Goal: Task Accomplishment & Management: Manage account settings

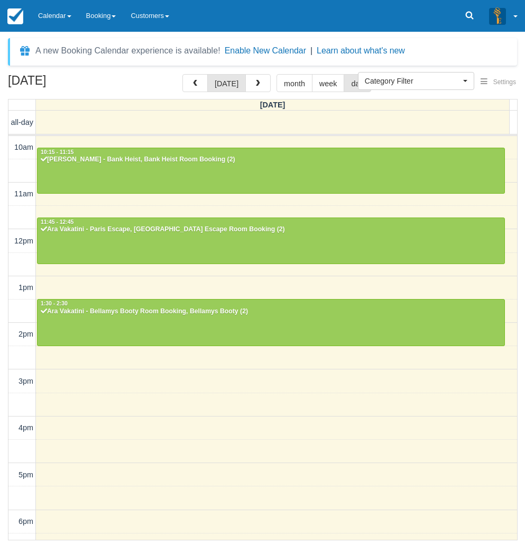
select select
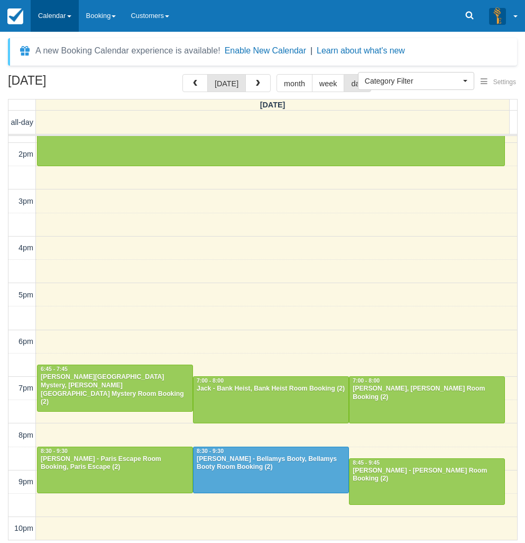
click at [59, 20] on link "Calendar" at bounding box center [55, 16] width 48 height 32
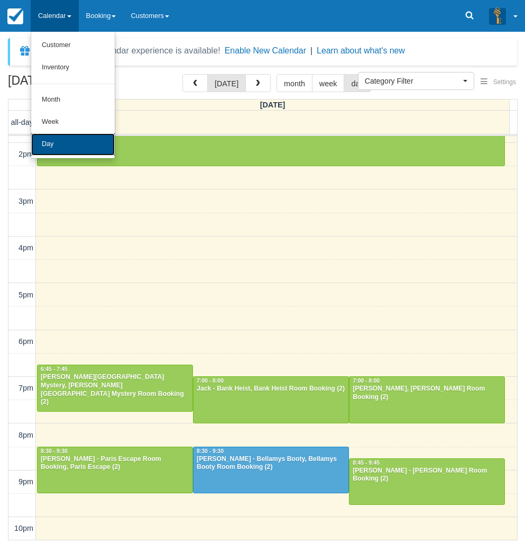
click at [64, 152] on link "Day" at bounding box center [73, 144] width 84 height 22
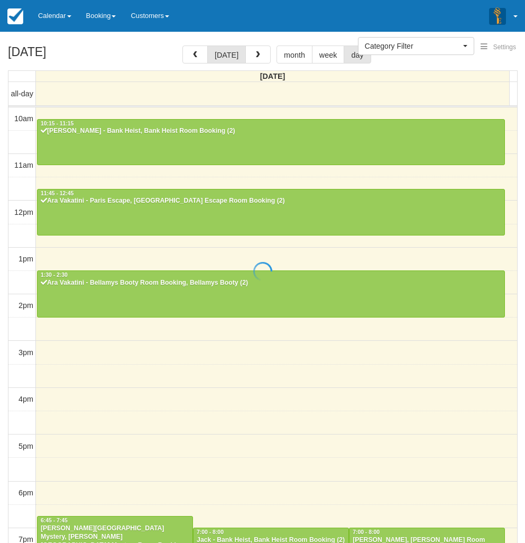
select select
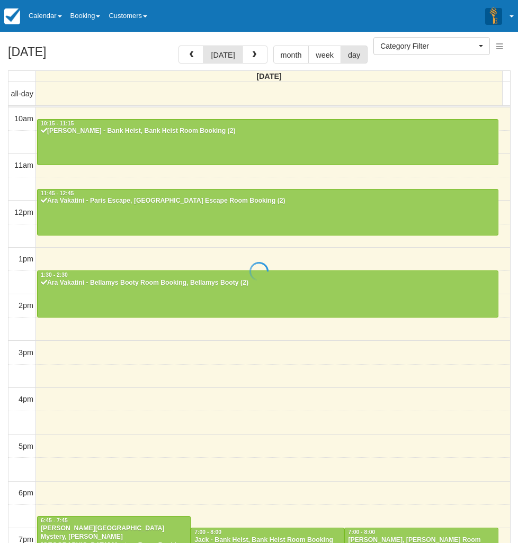
scroll to position [147, 0]
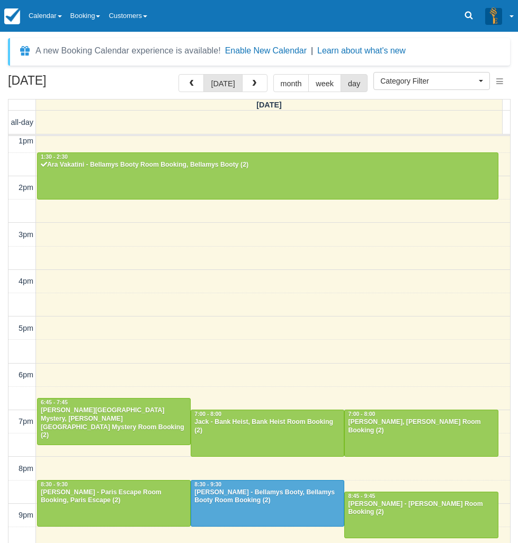
click at [3, 163] on div "October 3, 2025 today month week day Friday all-day 10am 11am 12pm 1pm 2pm 3pm …" at bounding box center [259, 324] width 518 height 500
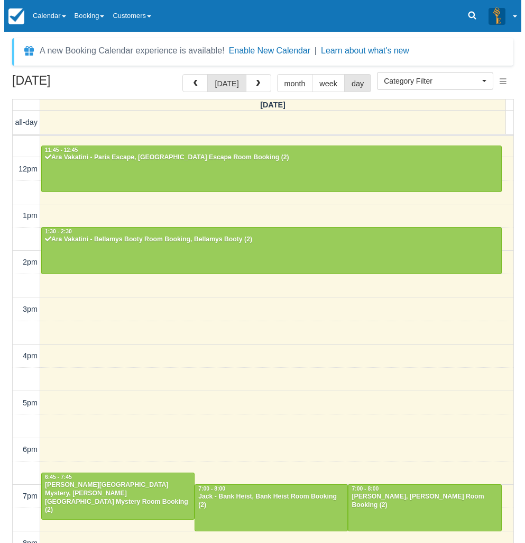
scroll to position [0, 0]
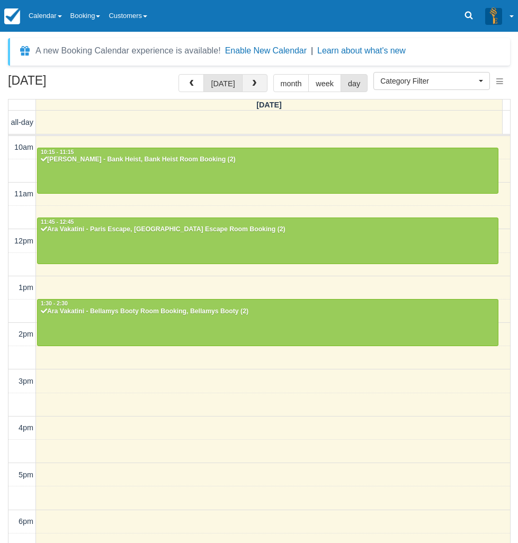
click at [257, 86] on button "button" at bounding box center [254, 83] width 25 height 18
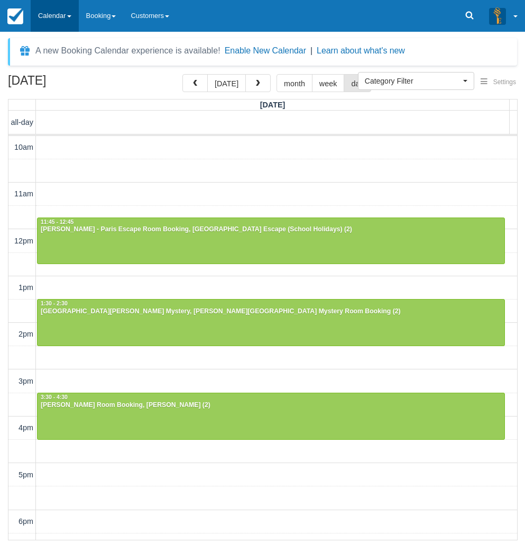
click at [50, 9] on link "Calendar" at bounding box center [55, 16] width 48 height 32
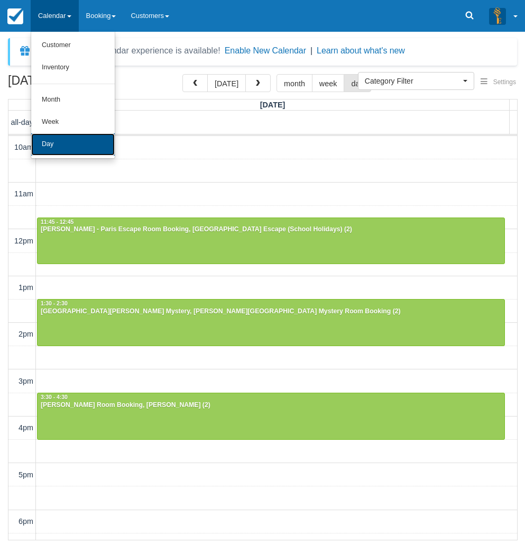
click at [57, 144] on link "Day" at bounding box center [73, 144] width 84 height 22
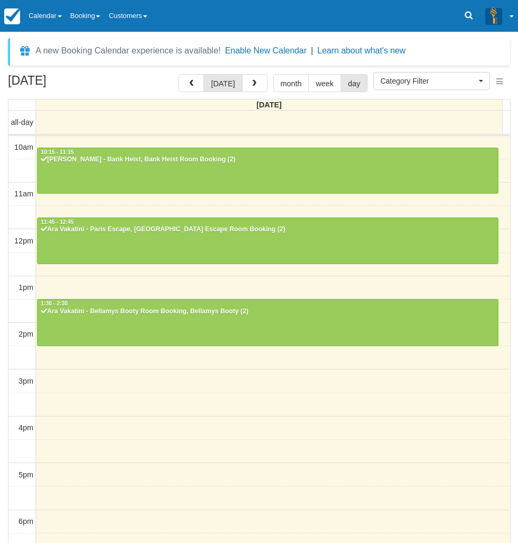
select select
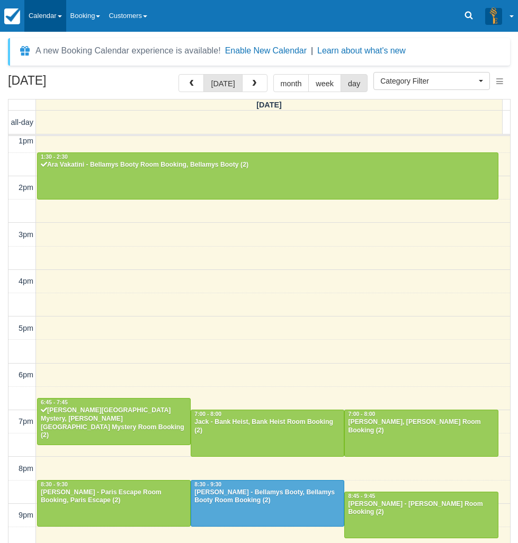
click at [56, 12] on link "Calendar" at bounding box center [45, 16] width 42 height 32
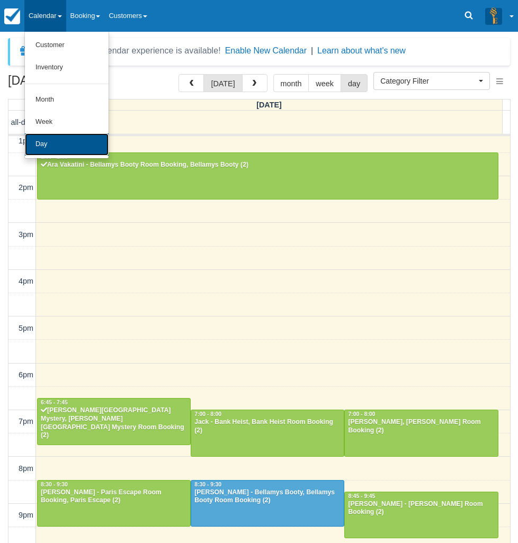
click at [83, 142] on link "Day" at bounding box center [67, 144] width 84 height 22
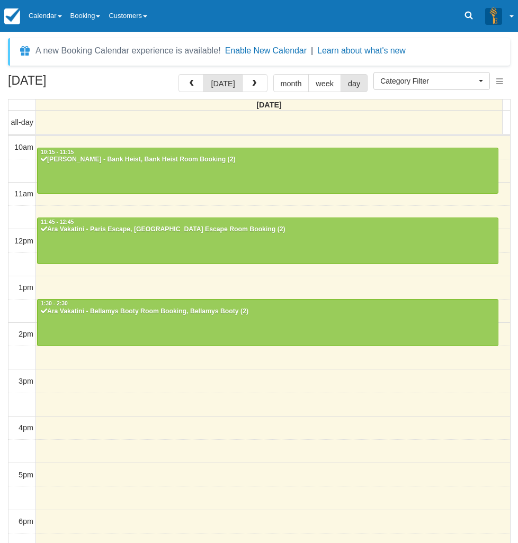
select select
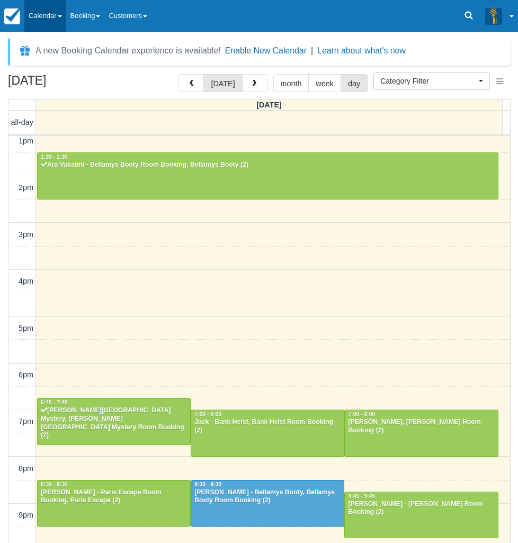
click at [48, 17] on link "Calendar" at bounding box center [45, 16] width 42 height 32
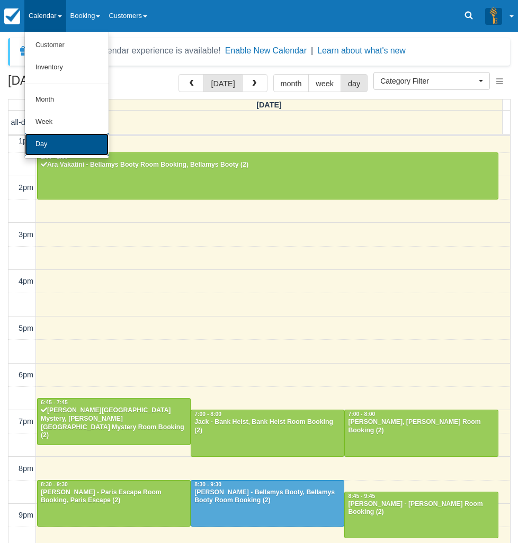
click at [44, 145] on link "Day" at bounding box center [67, 144] width 84 height 22
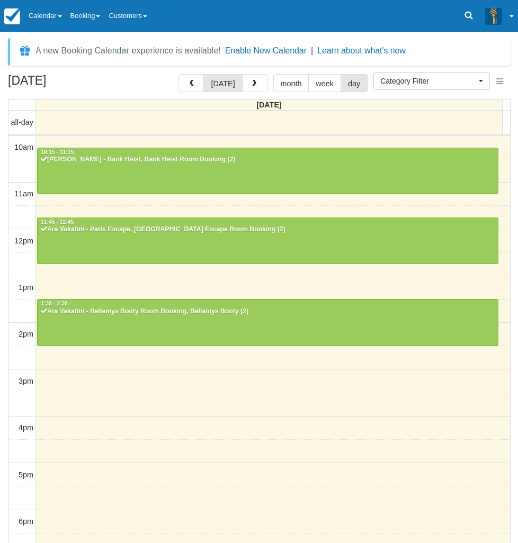
select select
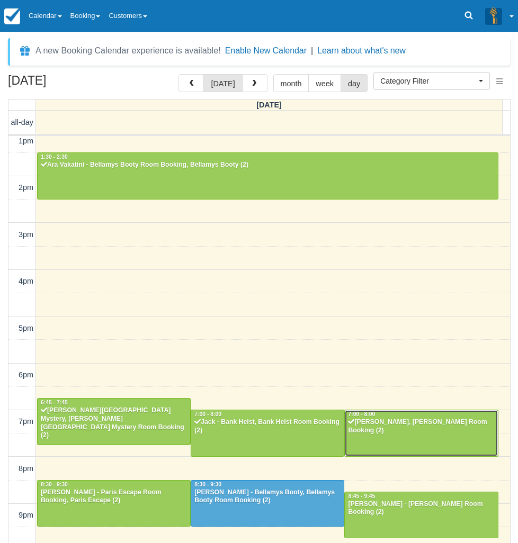
click at [375, 437] on div at bounding box center [420, 433] width 152 height 46
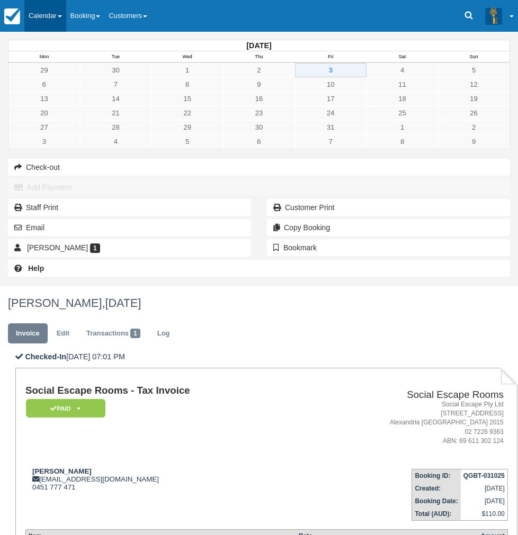
click at [66, 22] on link "Calendar" at bounding box center [45, 16] width 42 height 32
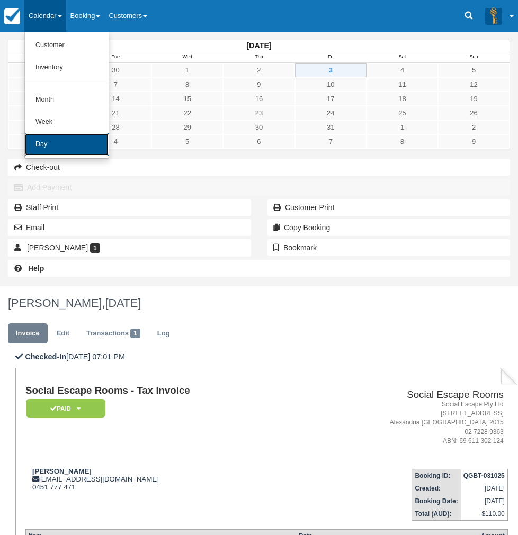
click at [60, 149] on link "Day" at bounding box center [67, 144] width 84 height 22
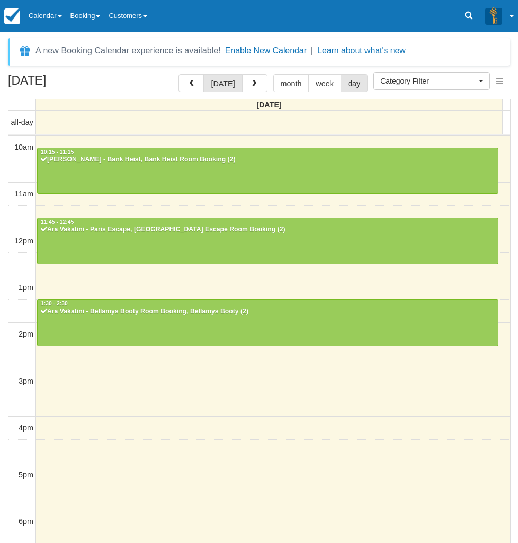
select select
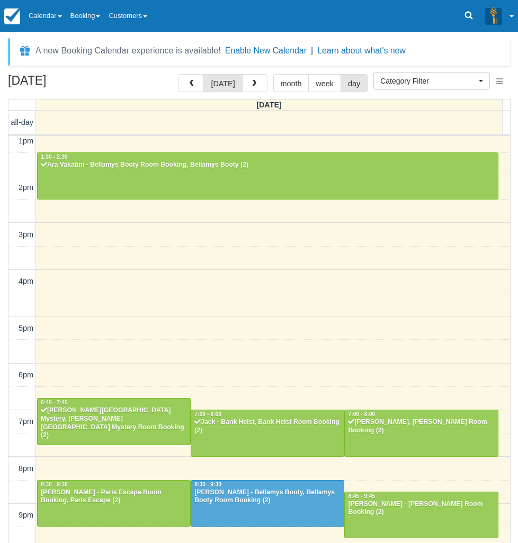
click at [4, 188] on div "[DATE] [DATE] month week day [DATE] all-day 10am 11am 12pm 1pm 2pm 3pm 4pm 5pm …" at bounding box center [259, 324] width 518 height 500
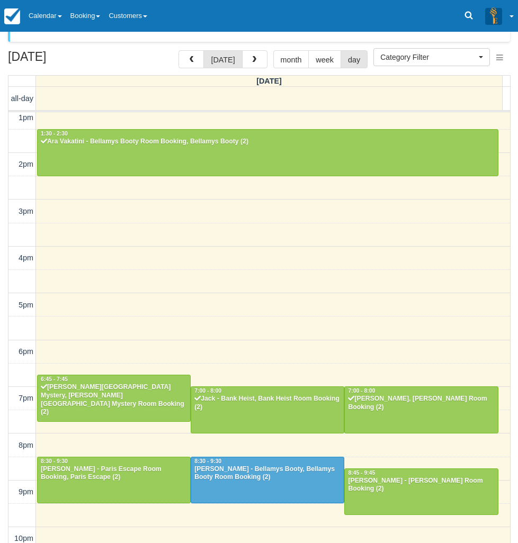
scroll to position [34, 0]
